Goal: Transaction & Acquisition: Purchase product/service

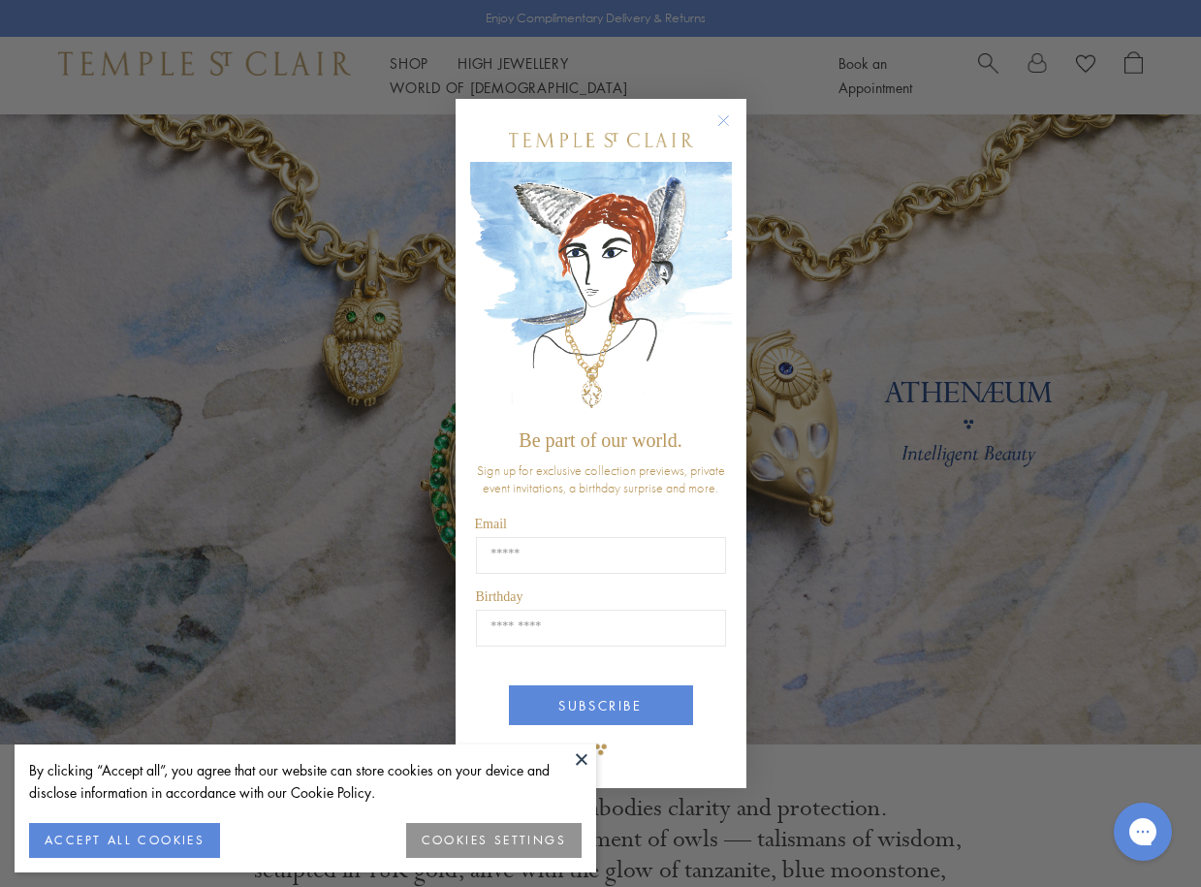
click at [720, 117] on circle "Close dialog" at bounding box center [722, 120] width 23 height 23
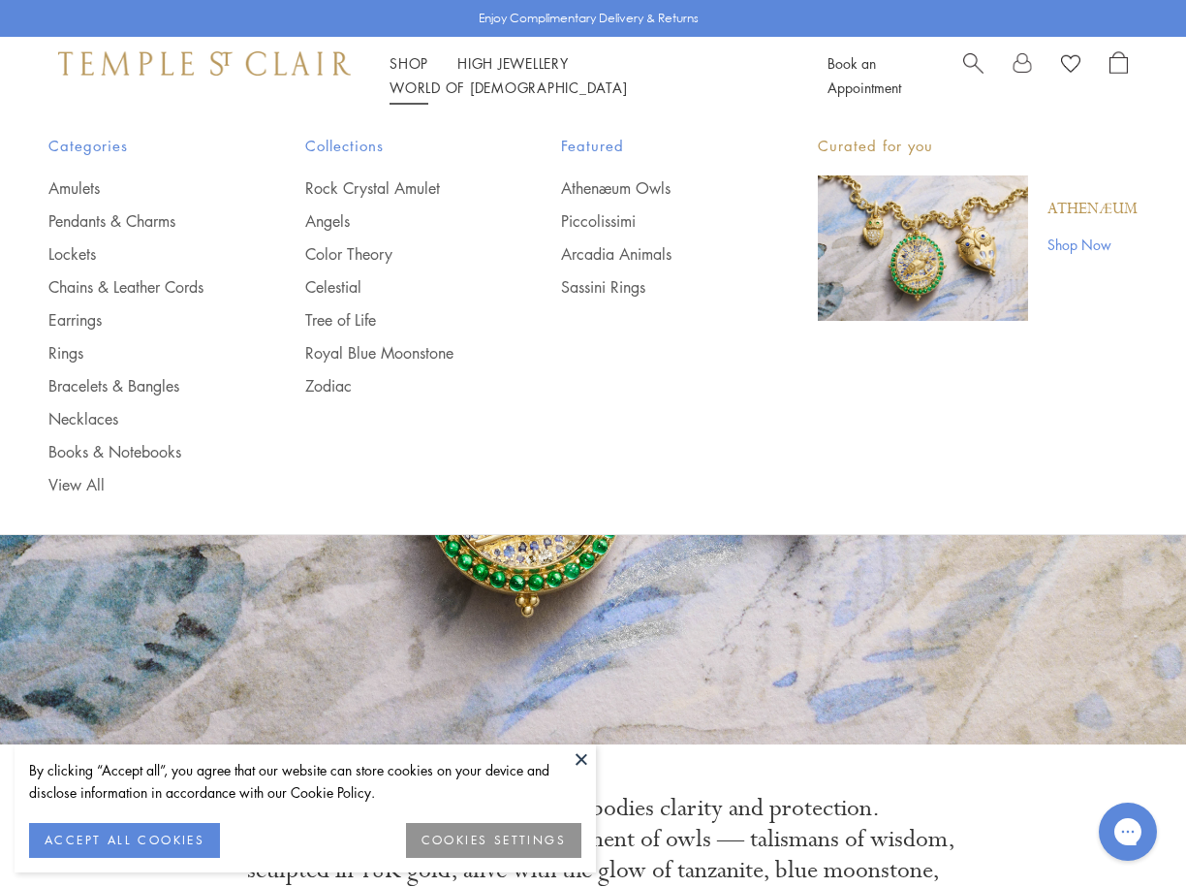
click at [402, 73] on link "Shop Shop" at bounding box center [409, 62] width 39 height 19
click at [66, 347] on link "Rings" at bounding box center [137, 352] width 179 height 21
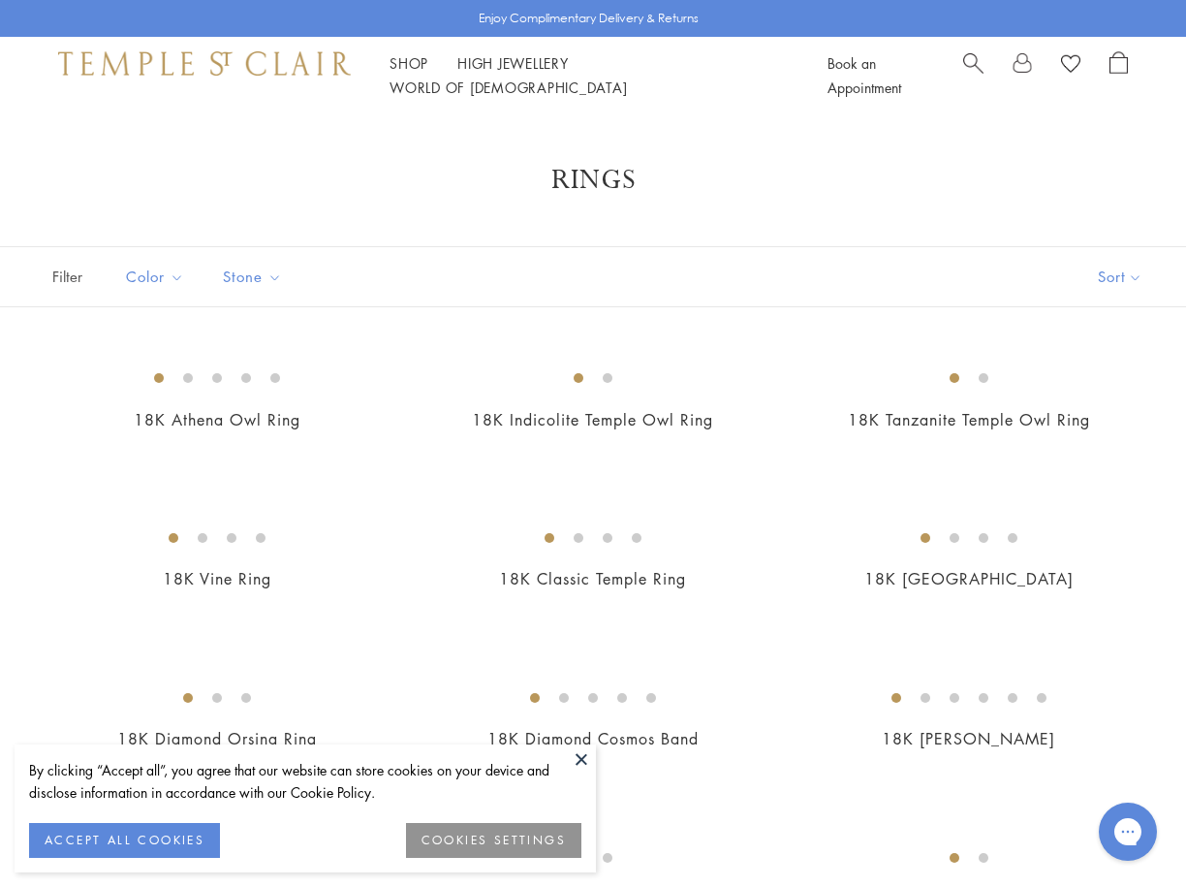
click at [72, 838] on button "ACCEPT ALL COOKIES" at bounding box center [124, 840] width 191 height 35
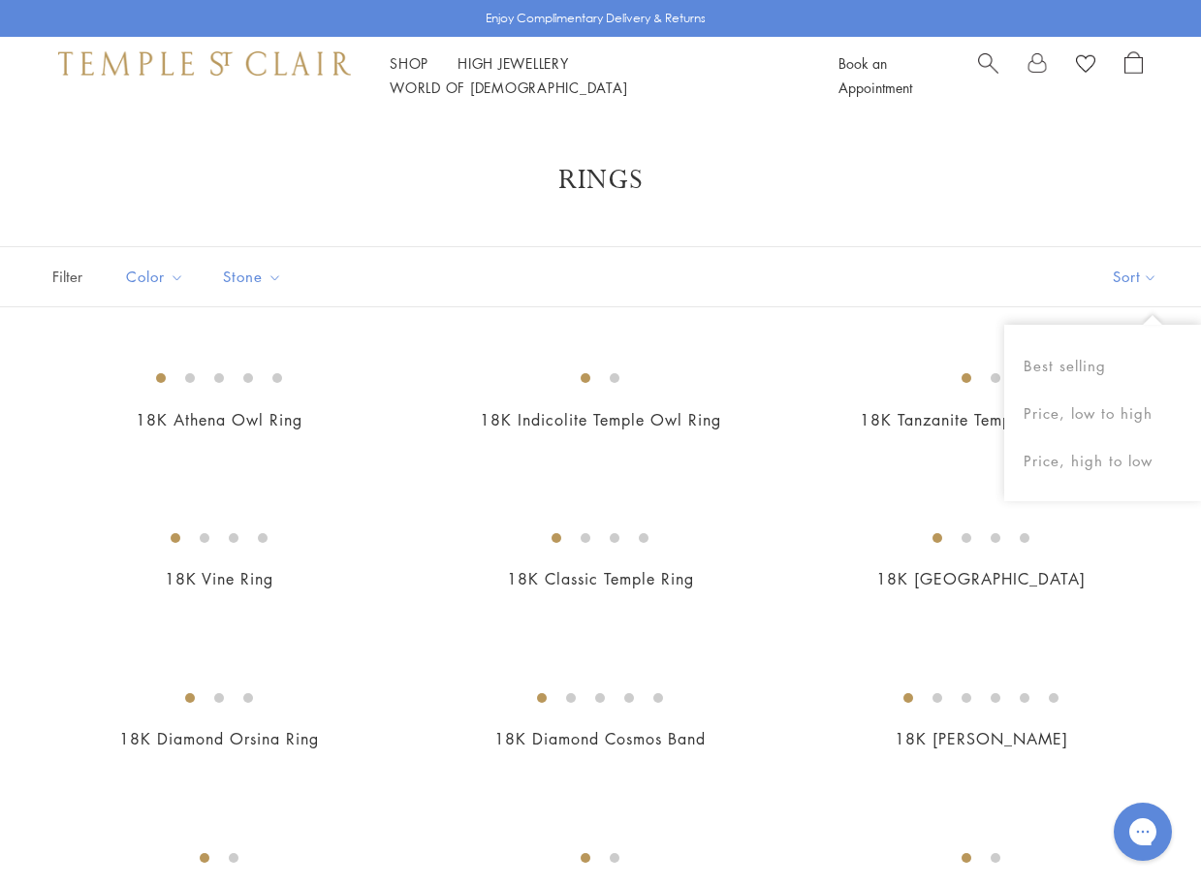
click at [1117, 267] on button "Sort" at bounding box center [1135, 276] width 132 height 59
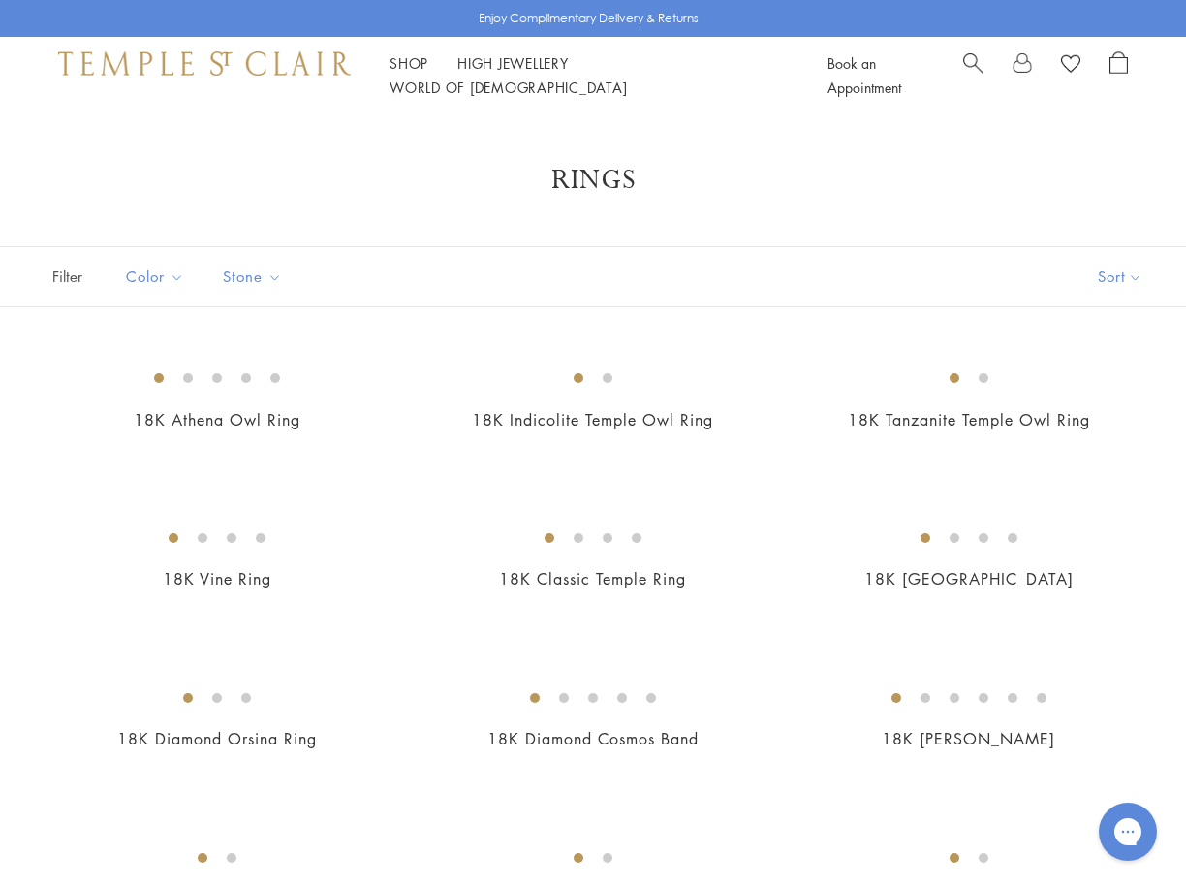
click at [1117, 267] on button "Sort" at bounding box center [1120, 276] width 132 height 59
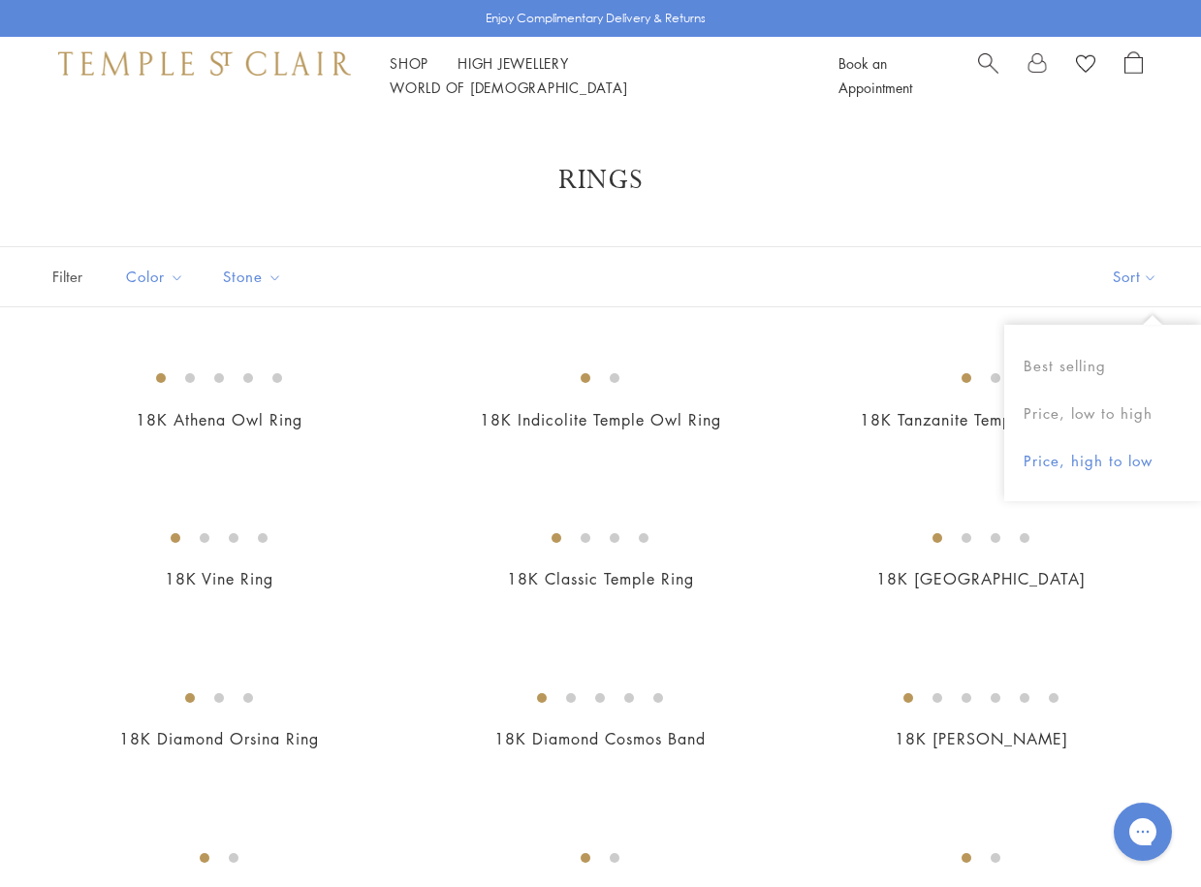
click at [1052, 452] on button "Price, high to low" at bounding box center [1102, 460] width 197 height 47
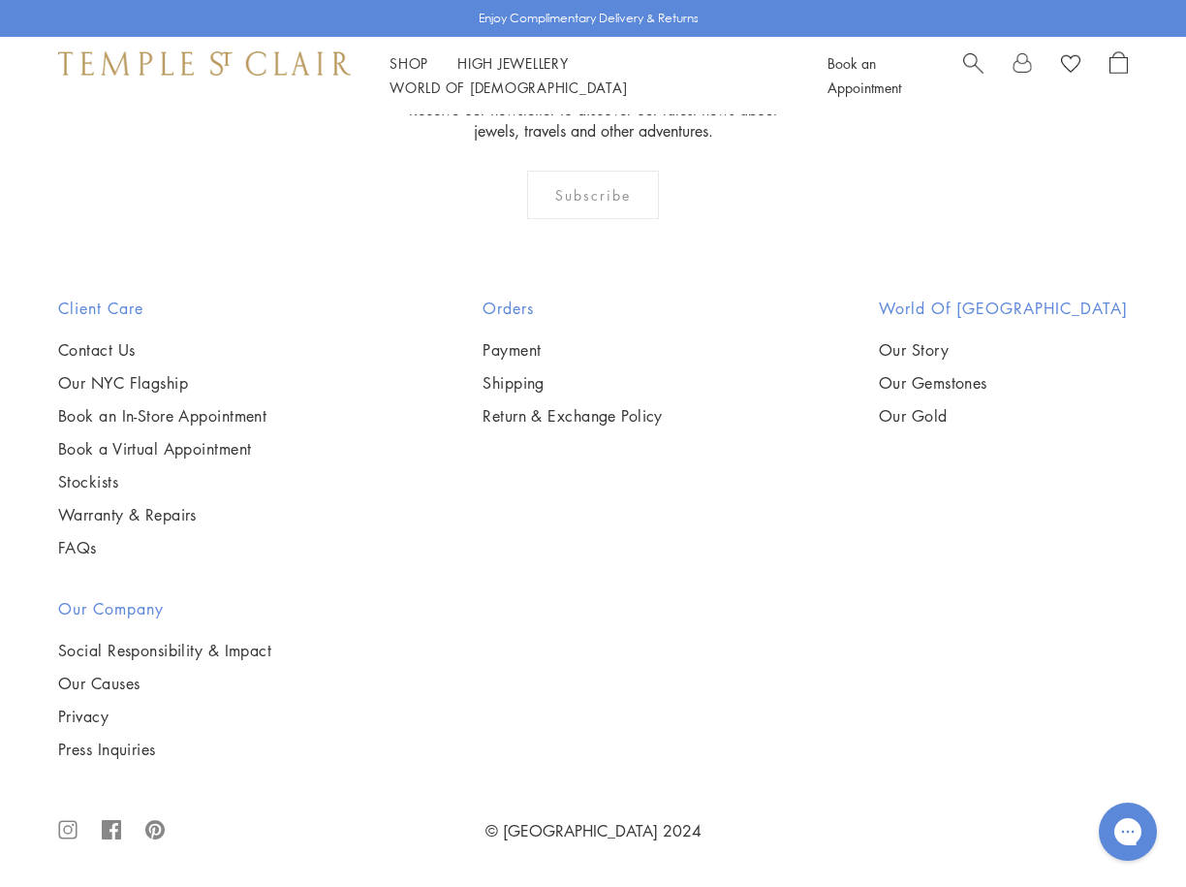
scroll to position [7484, 0]
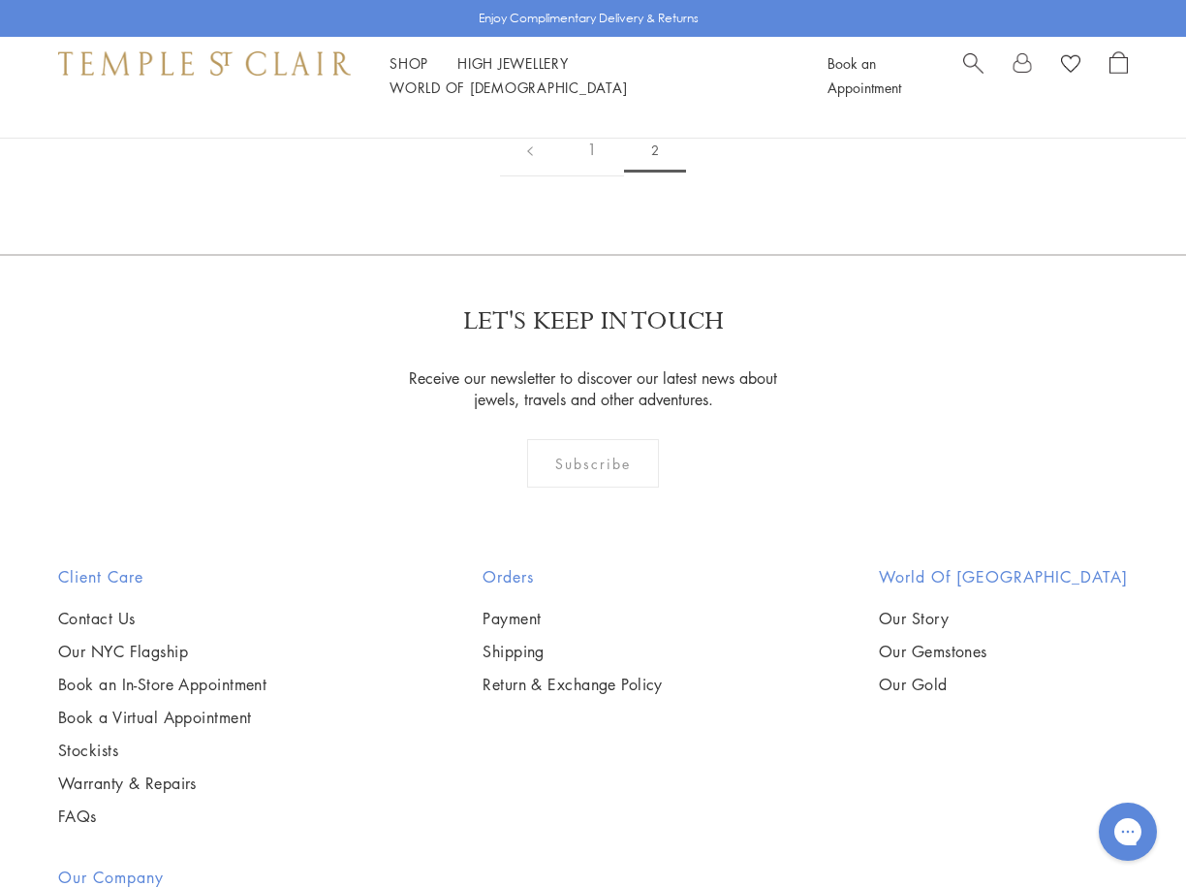
scroll to position [678, 0]
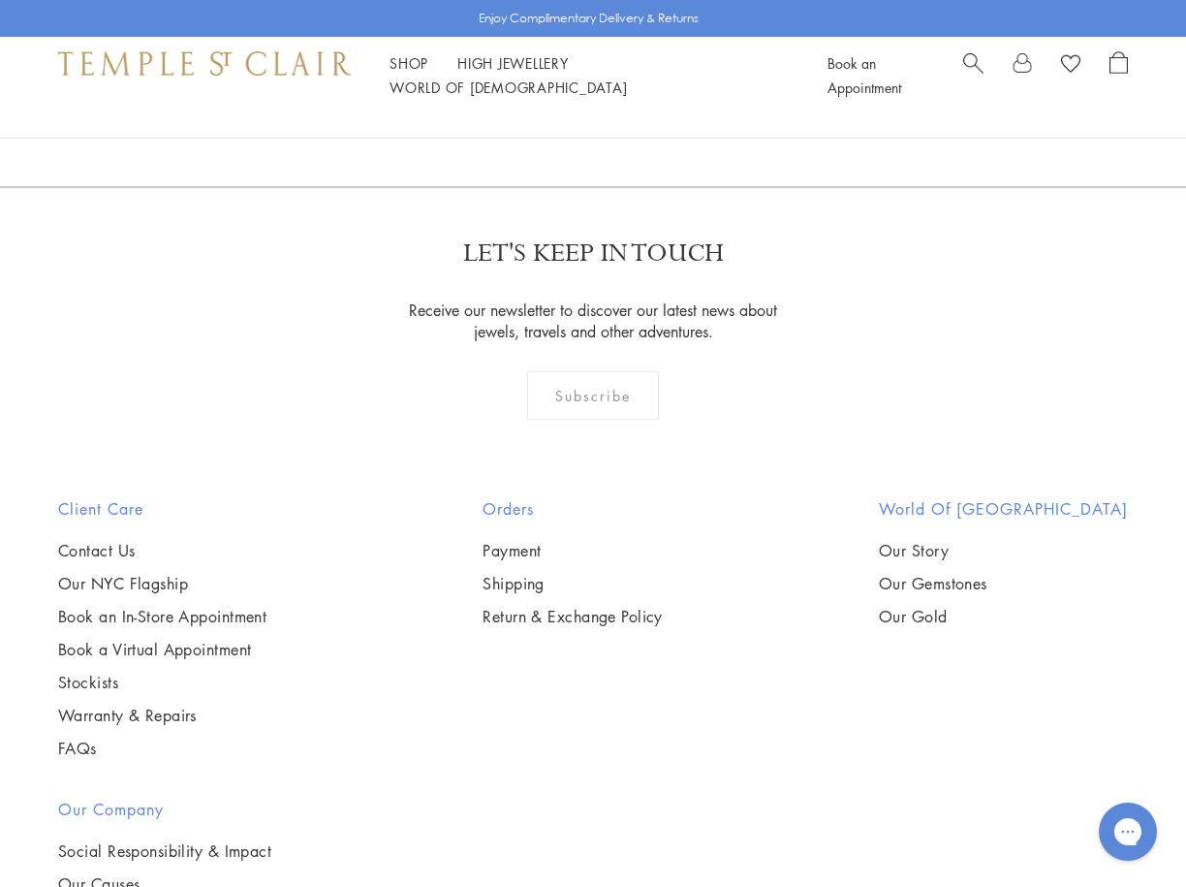
click at [591, 109] on link "1" at bounding box center [592, 81] width 64 height 53
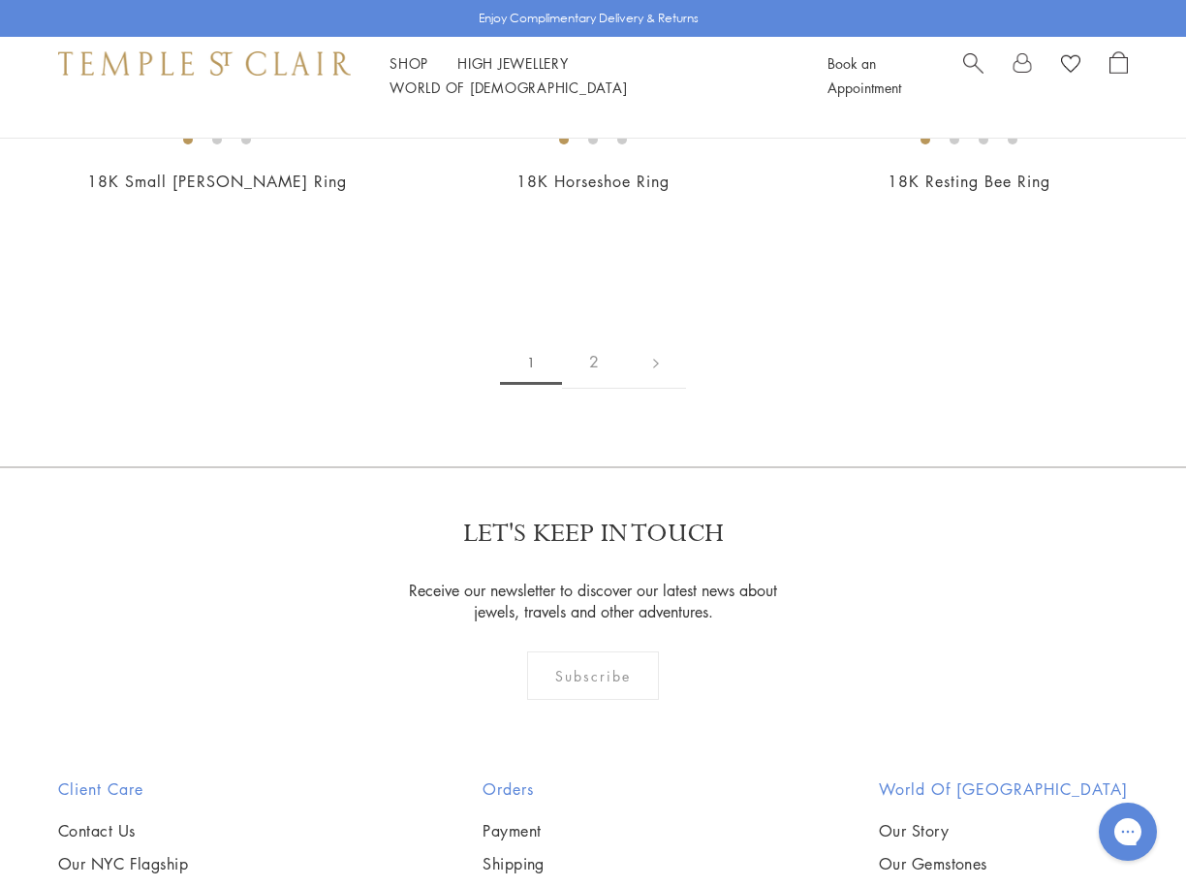
scroll to position [3087, 0]
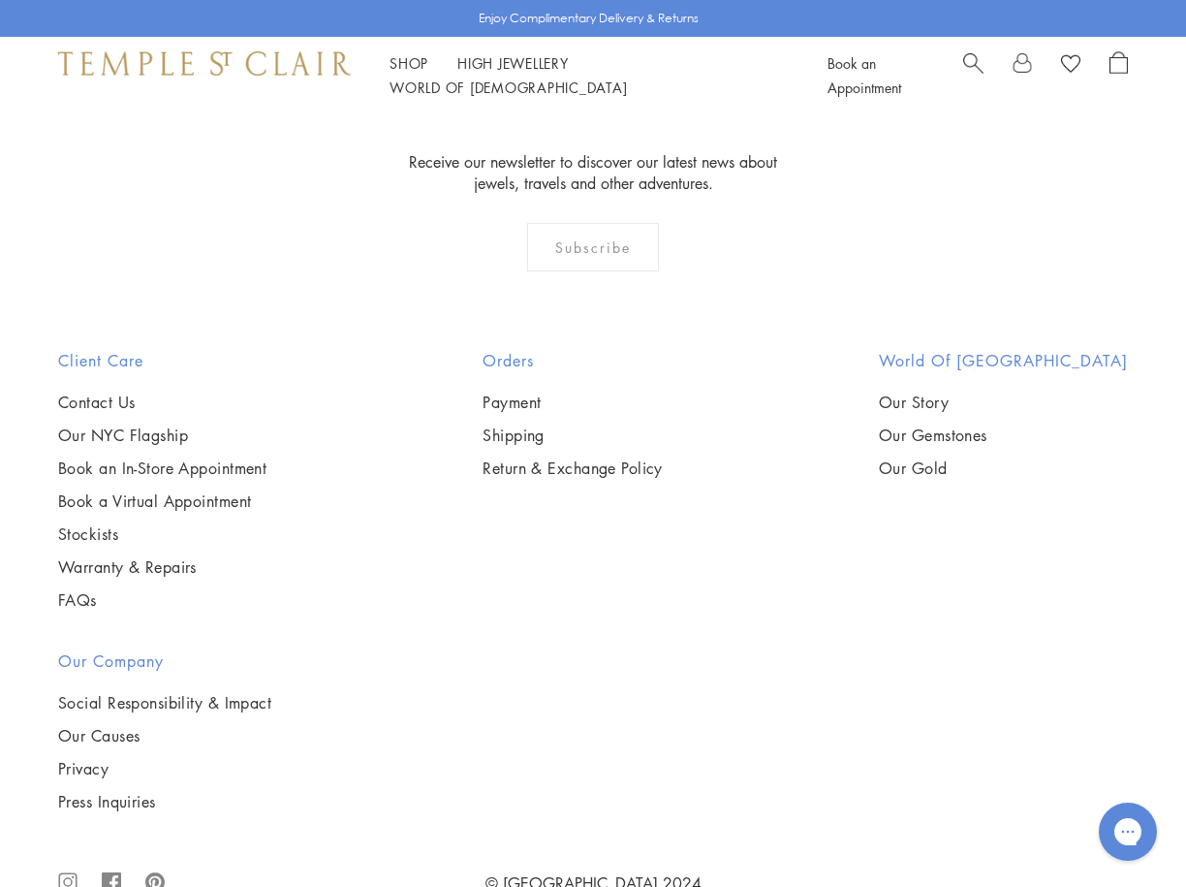
click at [0, 0] on img at bounding box center [0, 0] width 0 height 0
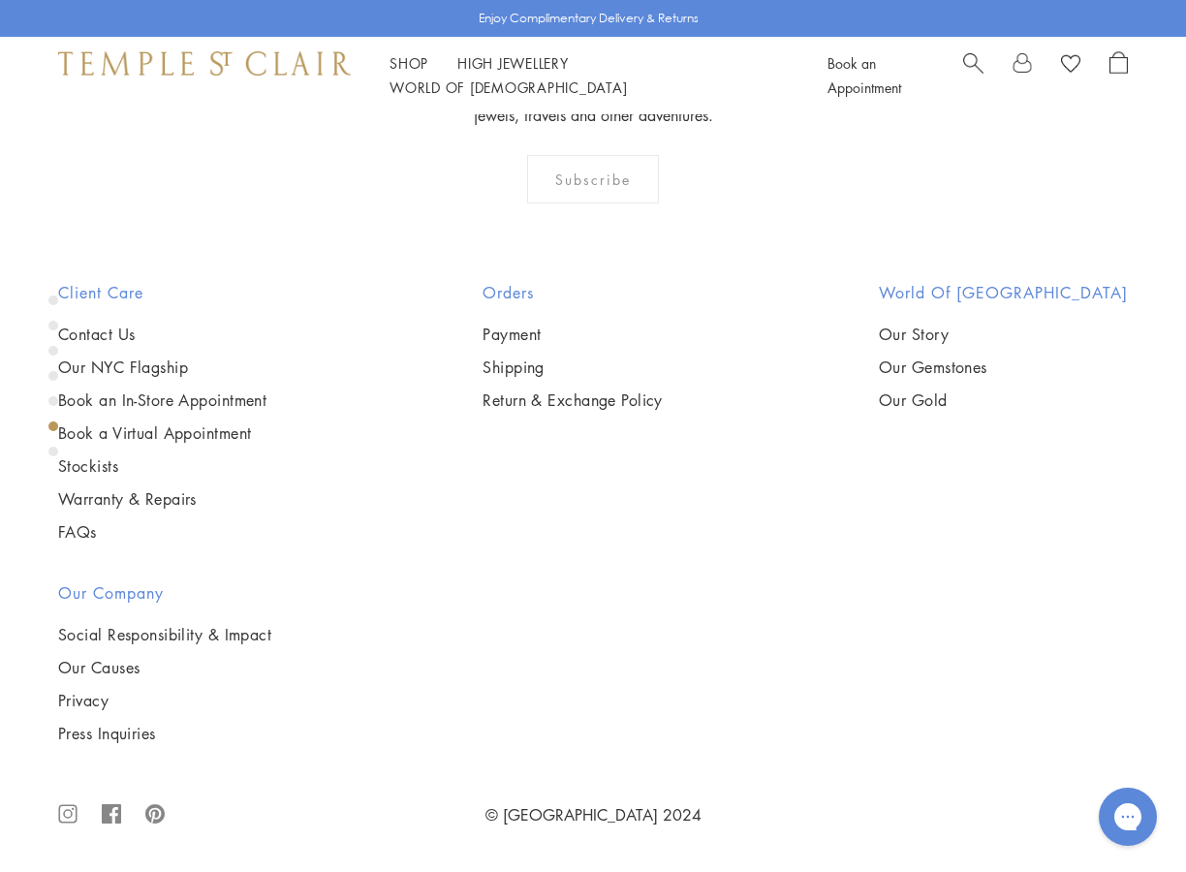
scroll to position [2344, 0]
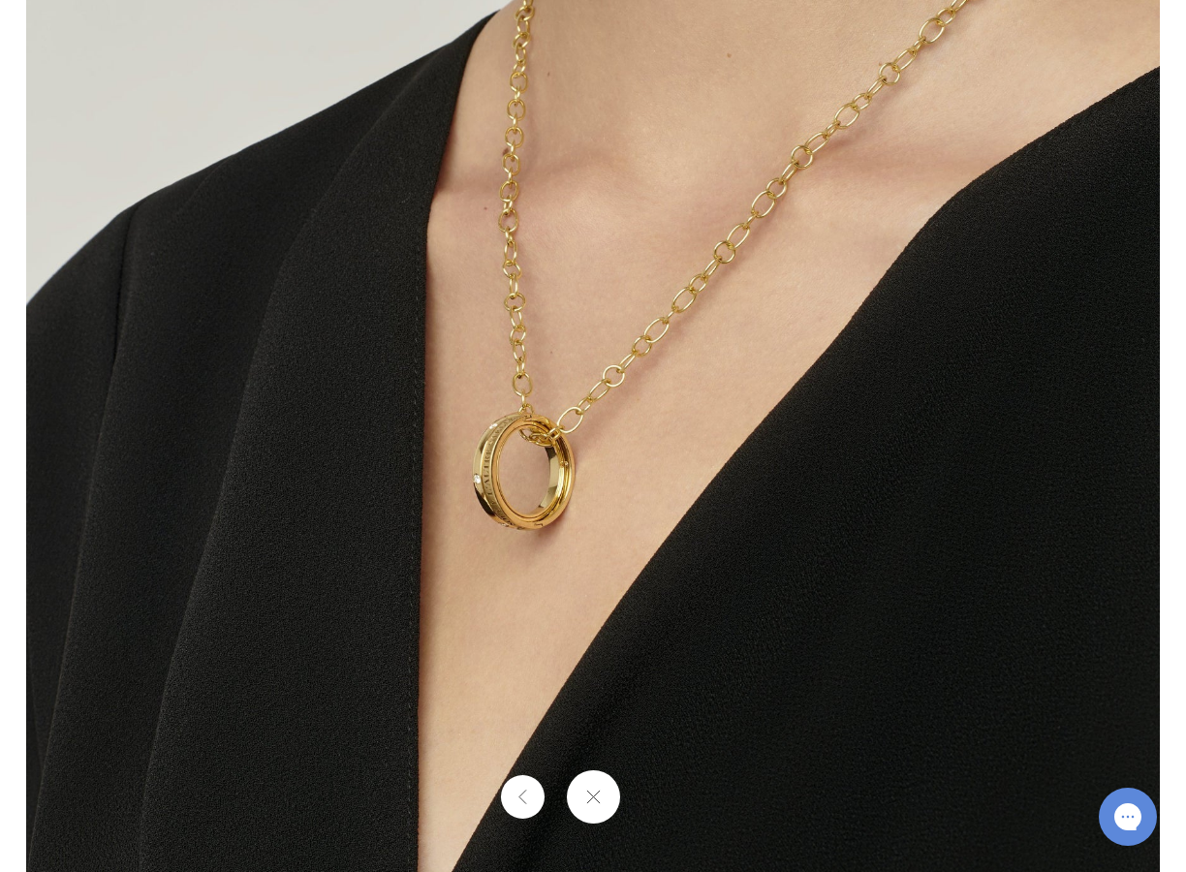
click at [675, 796] on div at bounding box center [593, 797] width 1186 height 53
click at [519, 793] on button at bounding box center [522, 797] width 44 height 44
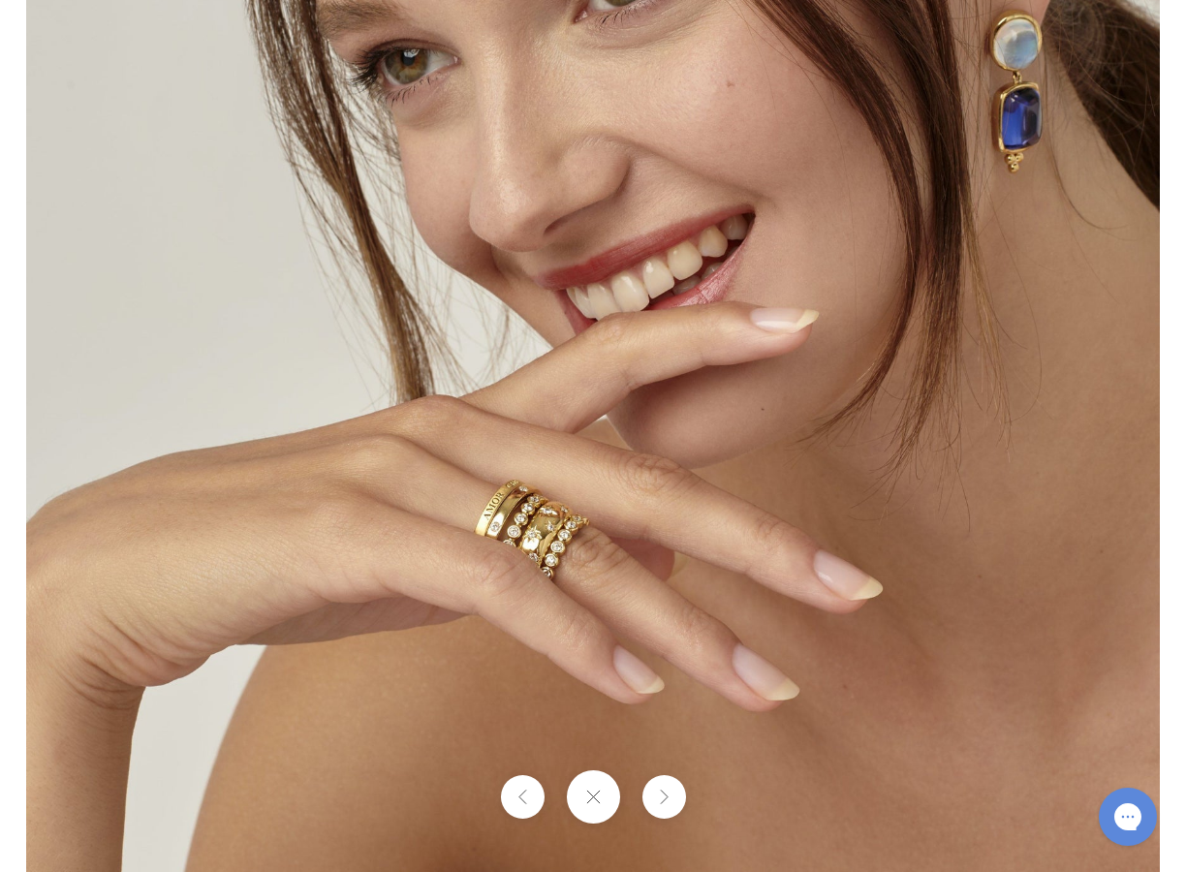
click at [519, 793] on button at bounding box center [522, 797] width 44 height 44
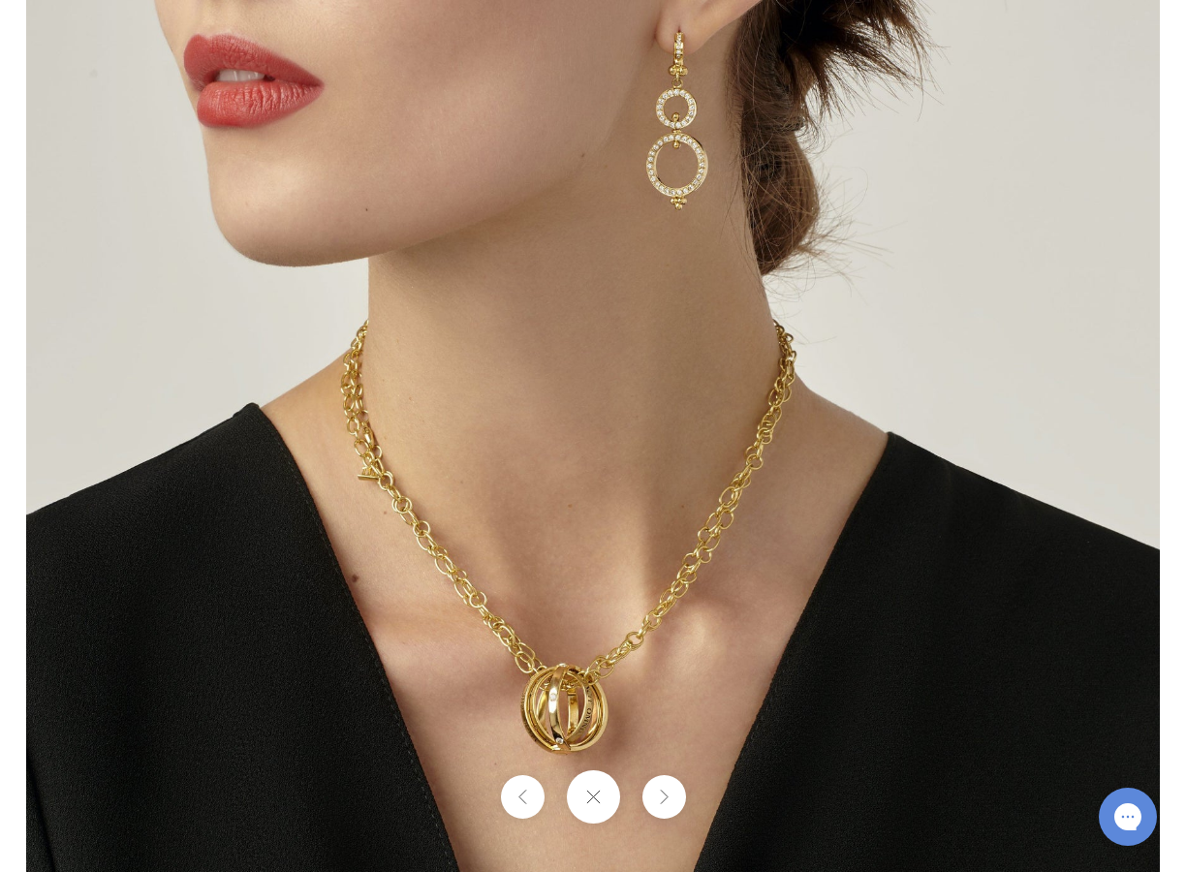
click at [519, 793] on button at bounding box center [522, 797] width 44 height 44
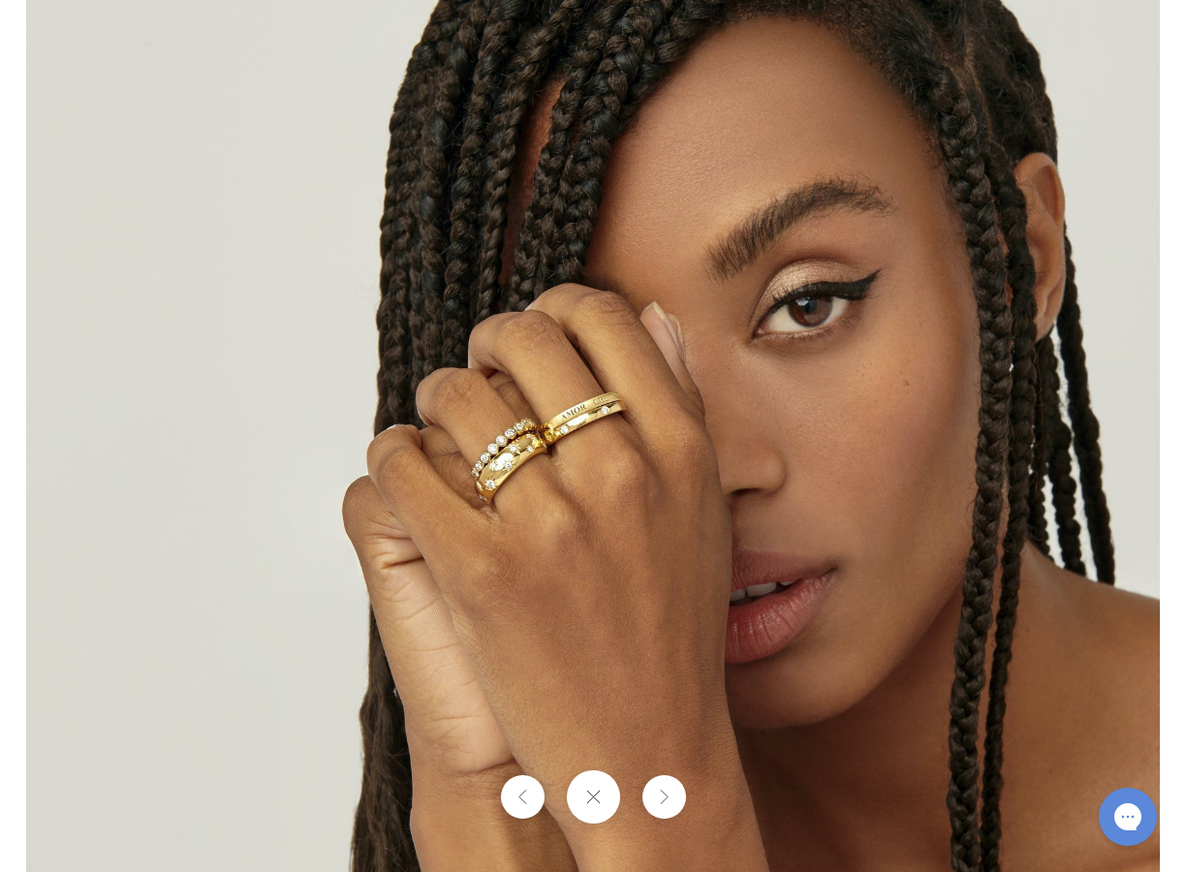
click at [519, 793] on button at bounding box center [522, 797] width 44 height 44
